Goal: Task Accomplishment & Management: Use online tool/utility

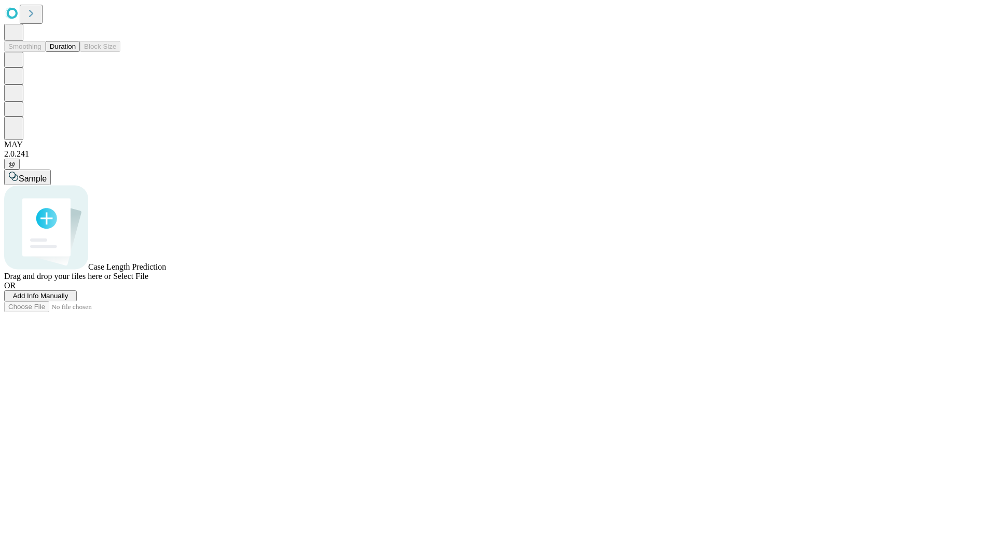
click at [76, 52] on button "Duration" at bounding box center [63, 46] width 34 height 11
click at [68, 300] on span "Add Info Manually" at bounding box center [40, 296] width 55 height 8
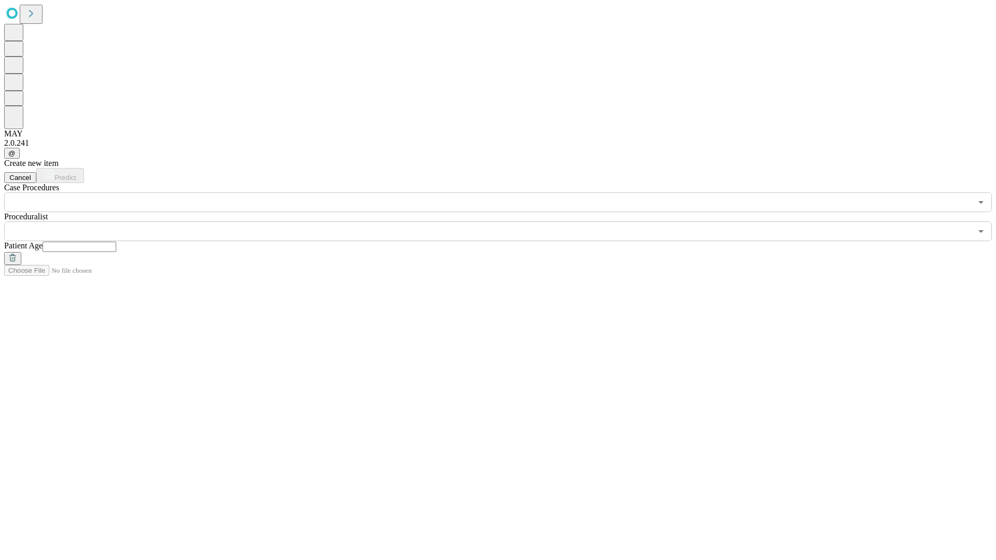
click at [116, 242] on input "text" at bounding box center [80, 247] width 74 height 10
type input "**"
click at [505, 221] on input "text" at bounding box center [487, 231] width 967 height 20
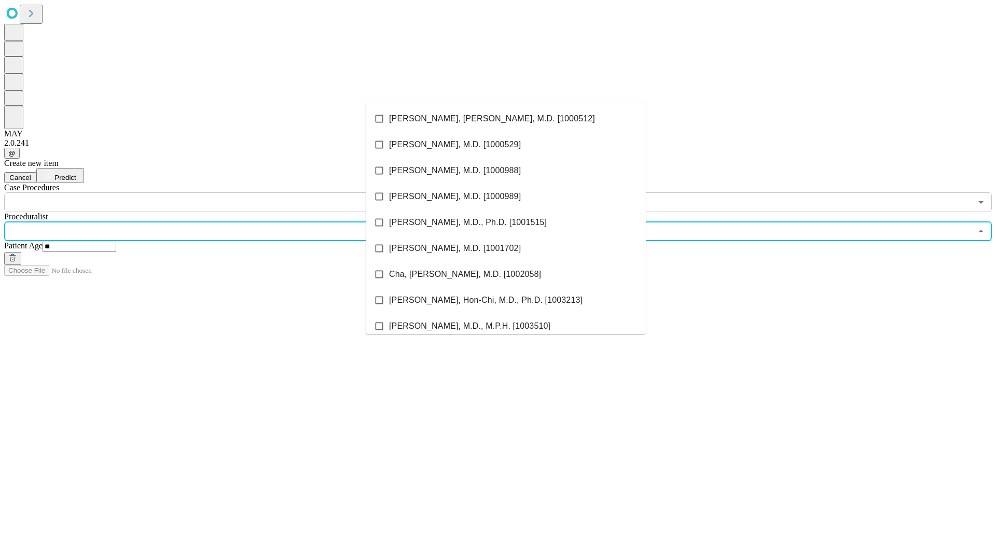
click at [506, 119] on li "[PERSON_NAME], [PERSON_NAME], M.D. [1000512]" at bounding box center [506, 119] width 280 height 26
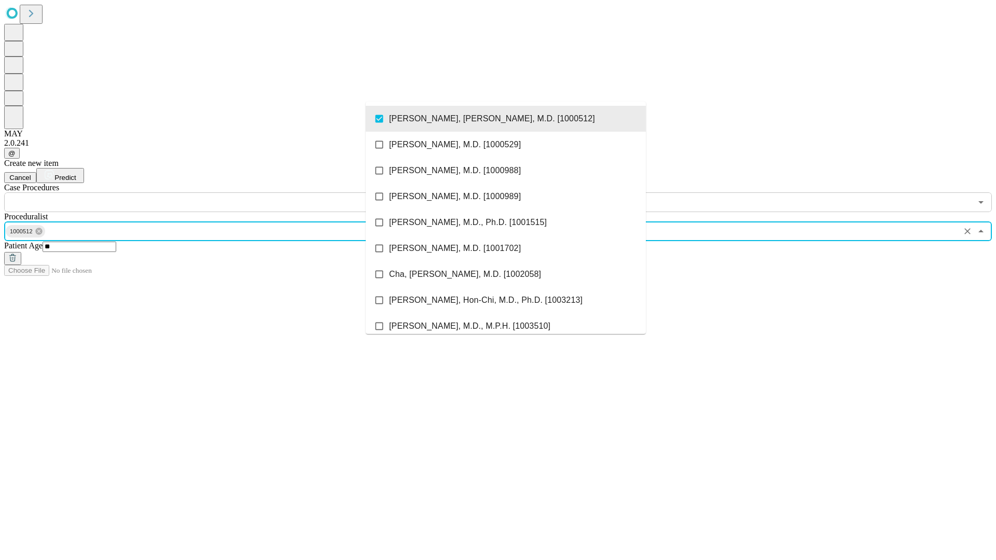
click at [218, 192] on input "text" at bounding box center [487, 202] width 967 height 20
